Goal: Communication & Community: Answer question/provide support

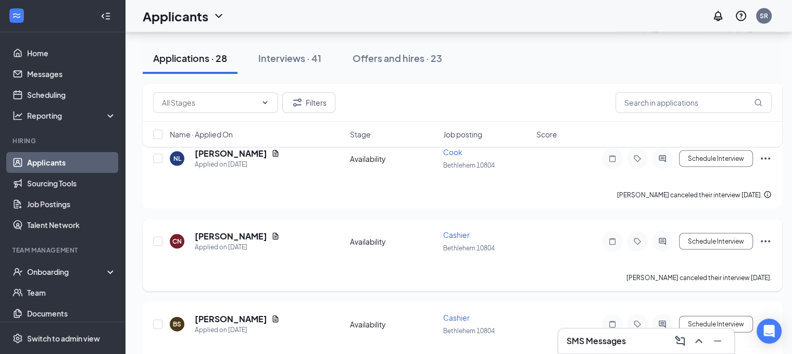
scroll to position [2167, 0]
click at [283, 60] on div "Interviews · 41" at bounding box center [289, 58] width 63 height 13
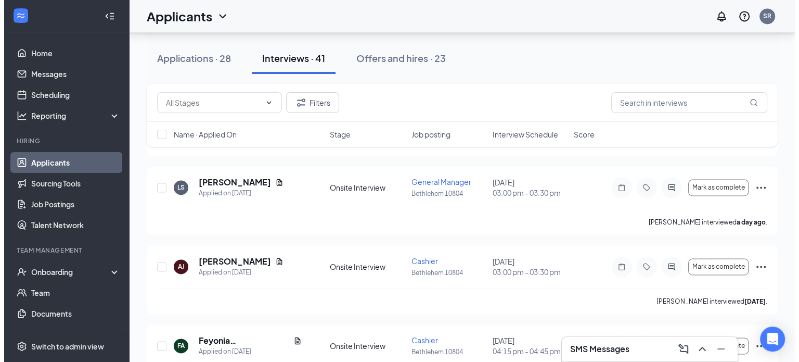
scroll to position [1520, 0]
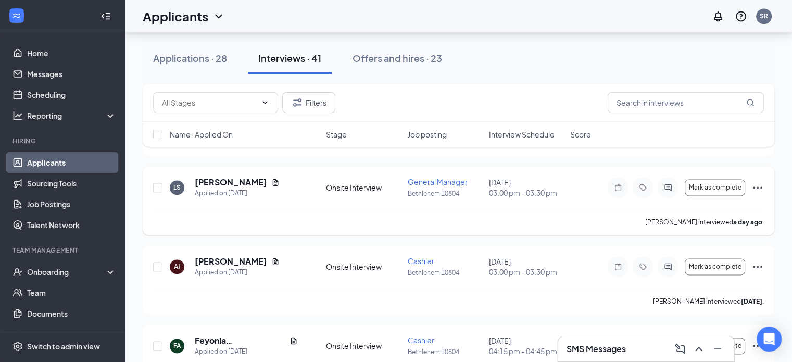
click at [756, 186] on icon "Ellipses" at bounding box center [757, 187] width 12 height 12
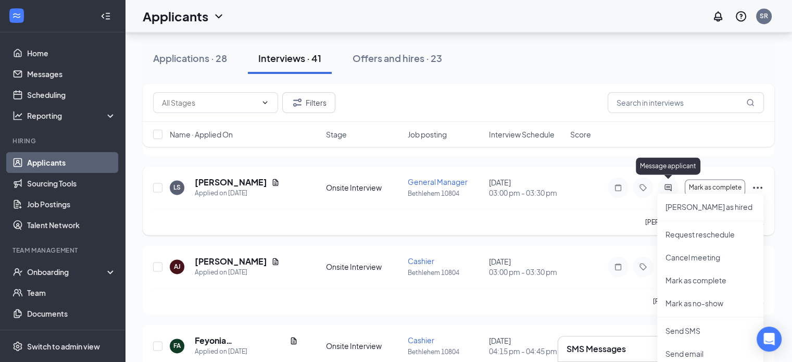
click at [667, 185] on icon "ActiveChat" at bounding box center [667, 187] width 7 height 7
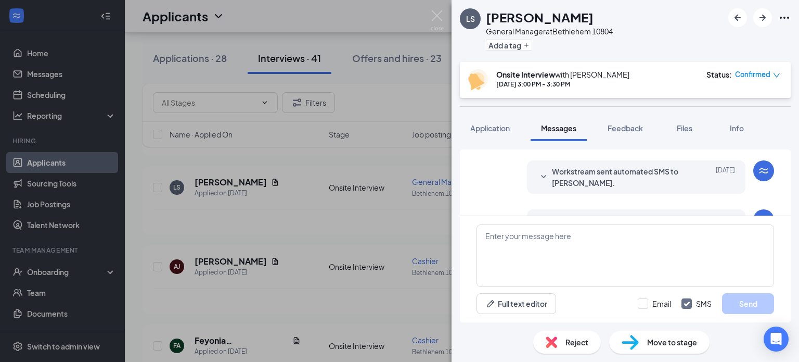
scroll to position [437, 0]
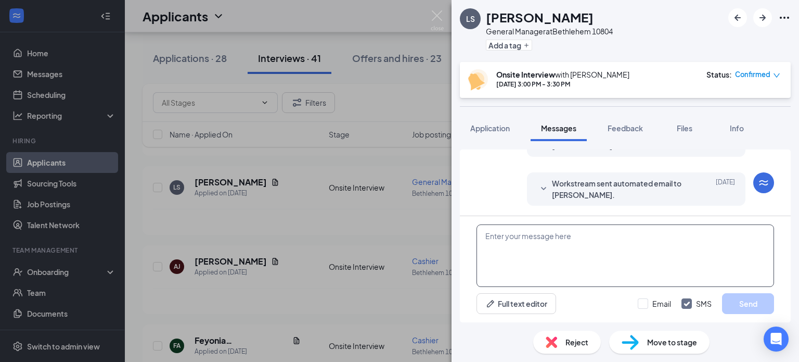
click at [539, 246] on textarea at bounding box center [626, 255] width 298 height 62
type textarea "Are you available for a sit down interview [DATE]?"
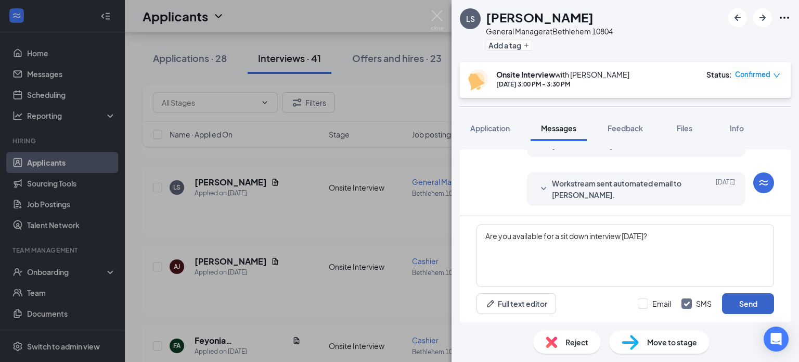
click at [745, 302] on button "Send" at bounding box center [748, 303] width 52 height 21
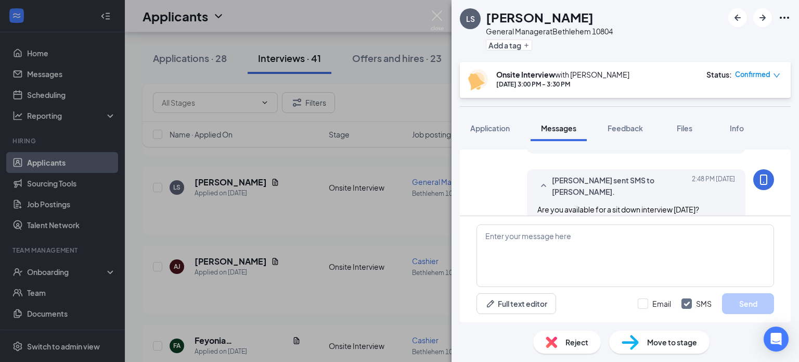
scroll to position [493, 0]
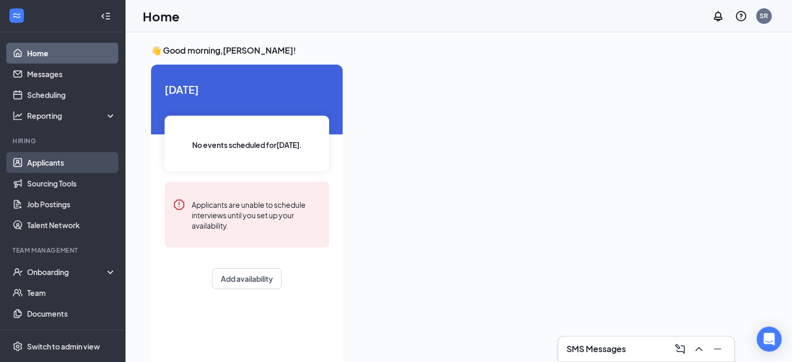
click at [52, 159] on link "Applicants" at bounding box center [71, 162] width 89 height 21
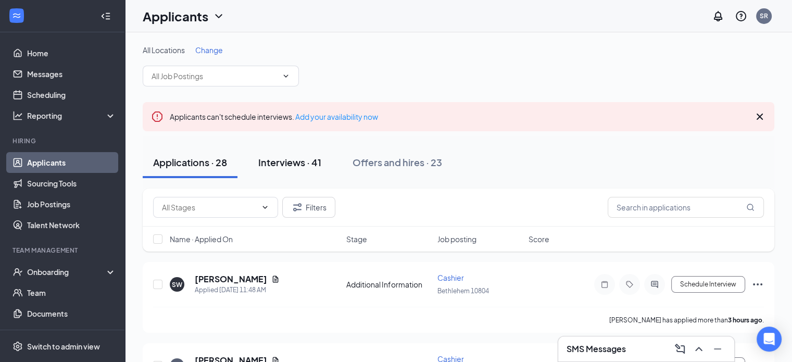
click at [300, 157] on div "Interviews · 41" at bounding box center [289, 162] width 63 height 13
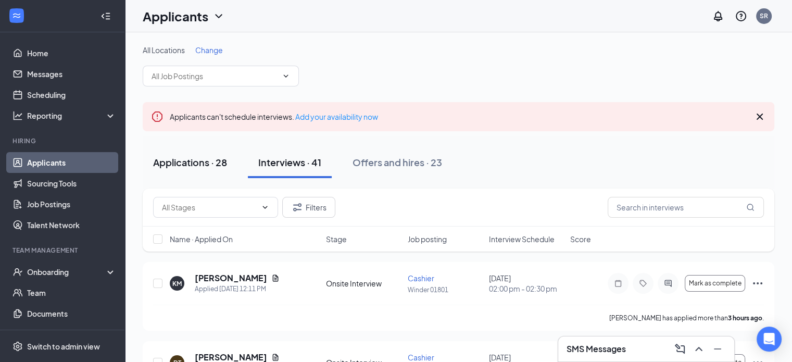
click at [200, 157] on div "Applications · 28" at bounding box center [190, 162] width 74 height 13
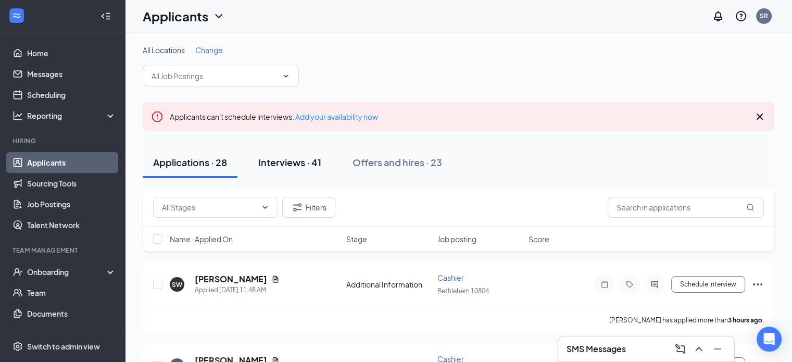
click at [285, 158] on div "Interviews · 41" at bounding box center [289, 162] width 63 height 13
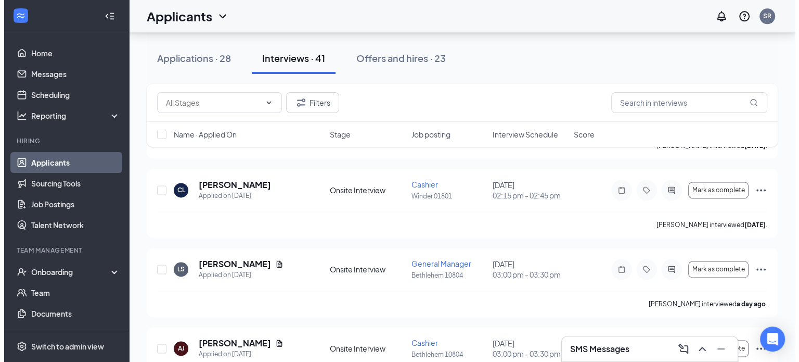
scroll to position [1452, 0]
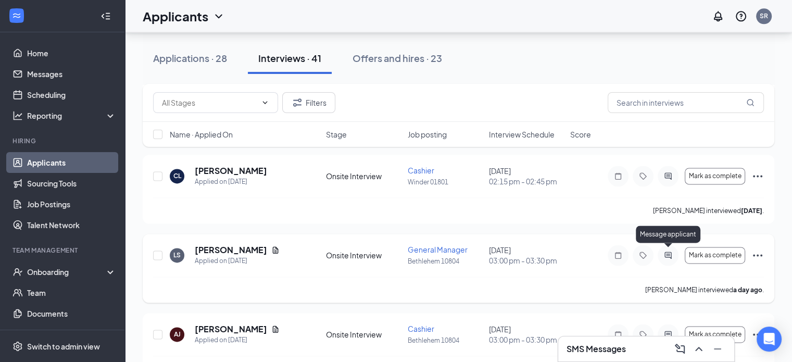
click at [665, 252] on icon "ActiveChat" at bounding box center [667, 255] width 12 height 8
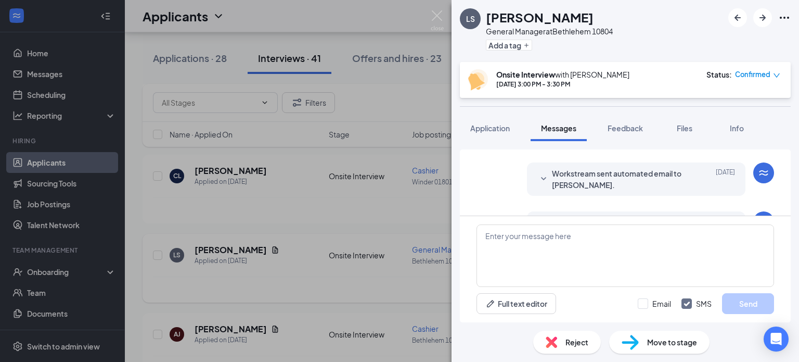
scroll to position [444, 0]
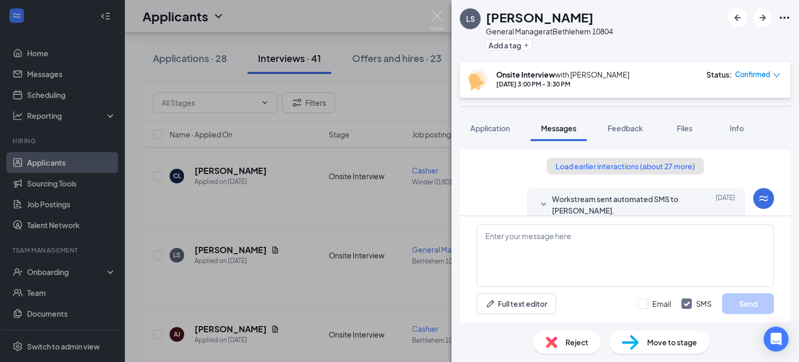
click at [581, 166] on button "Load earlier interactions (about 27 more)" at bounding box center [625, 166] width 157 height 17
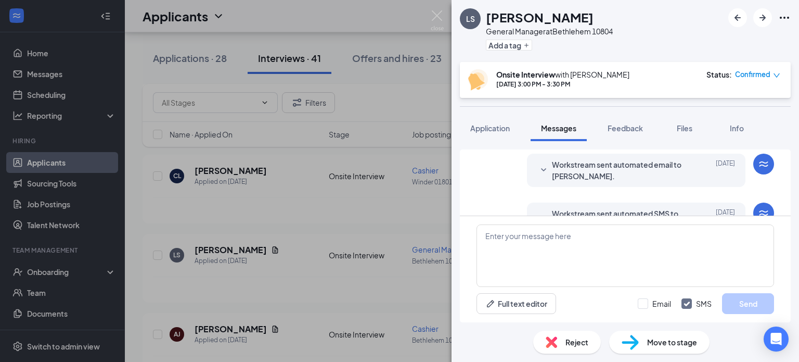
scroll to position [1581, 0]
